Goal: Navigation & Orientation: Find specific page/section

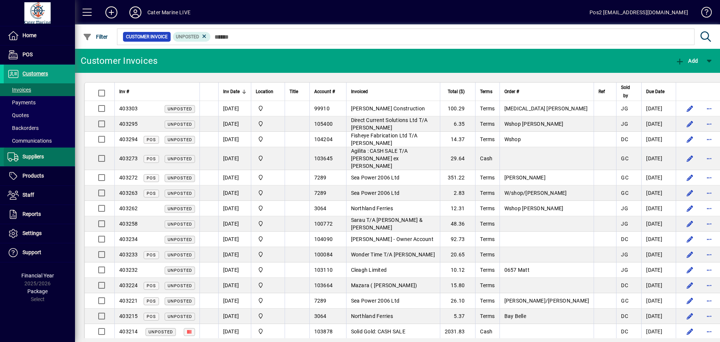
click at [33, 156] on span "Suppliers" at bounding box center [33, 156] width 21 height 6
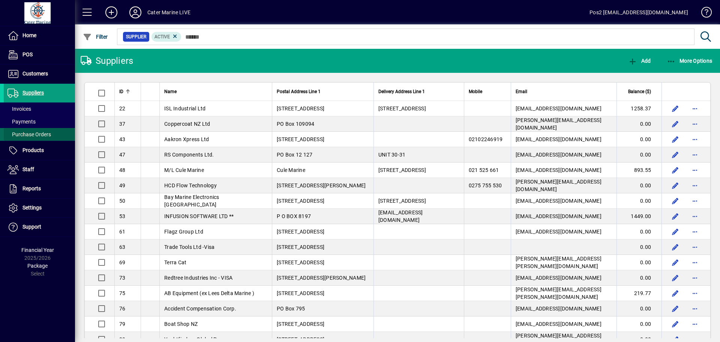
click at [36, 135] on span "Purchase Orders" at bounding box center [30, 134] width 44 height 6
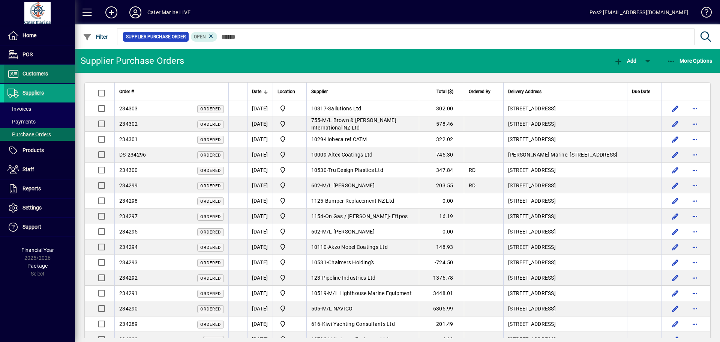
click at [36, 74] on span "Customers" at bounding box center [36, 74] width 26 height 6
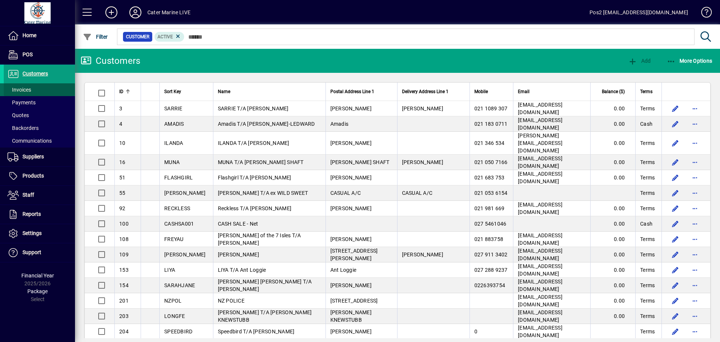
click at [26, 88] on span "Invoices" at bounding box center [20, 90] width 24 height 6
